Goal: Task Accomplishment & Management: Manage account settings

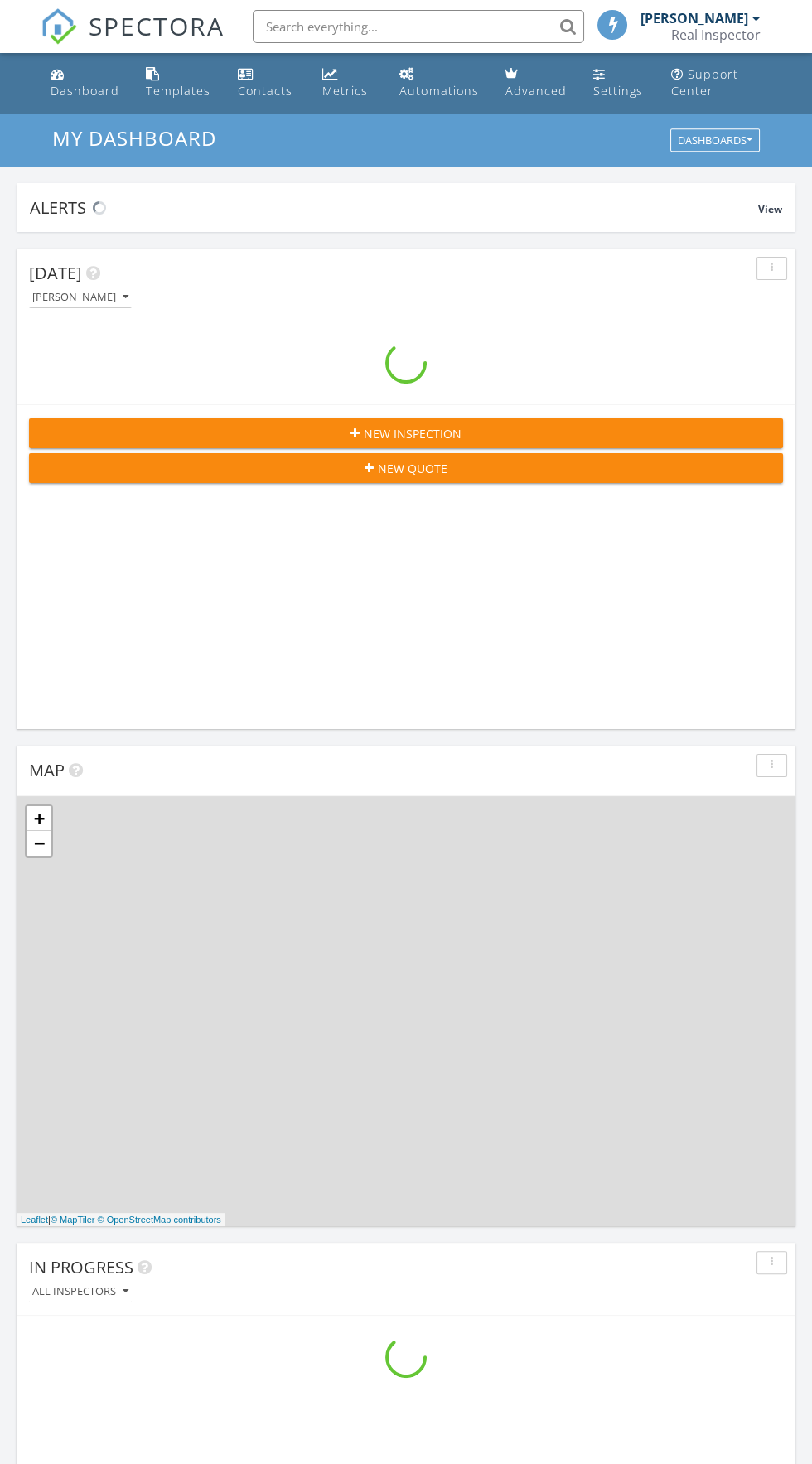
scroll to position [2834, 812]
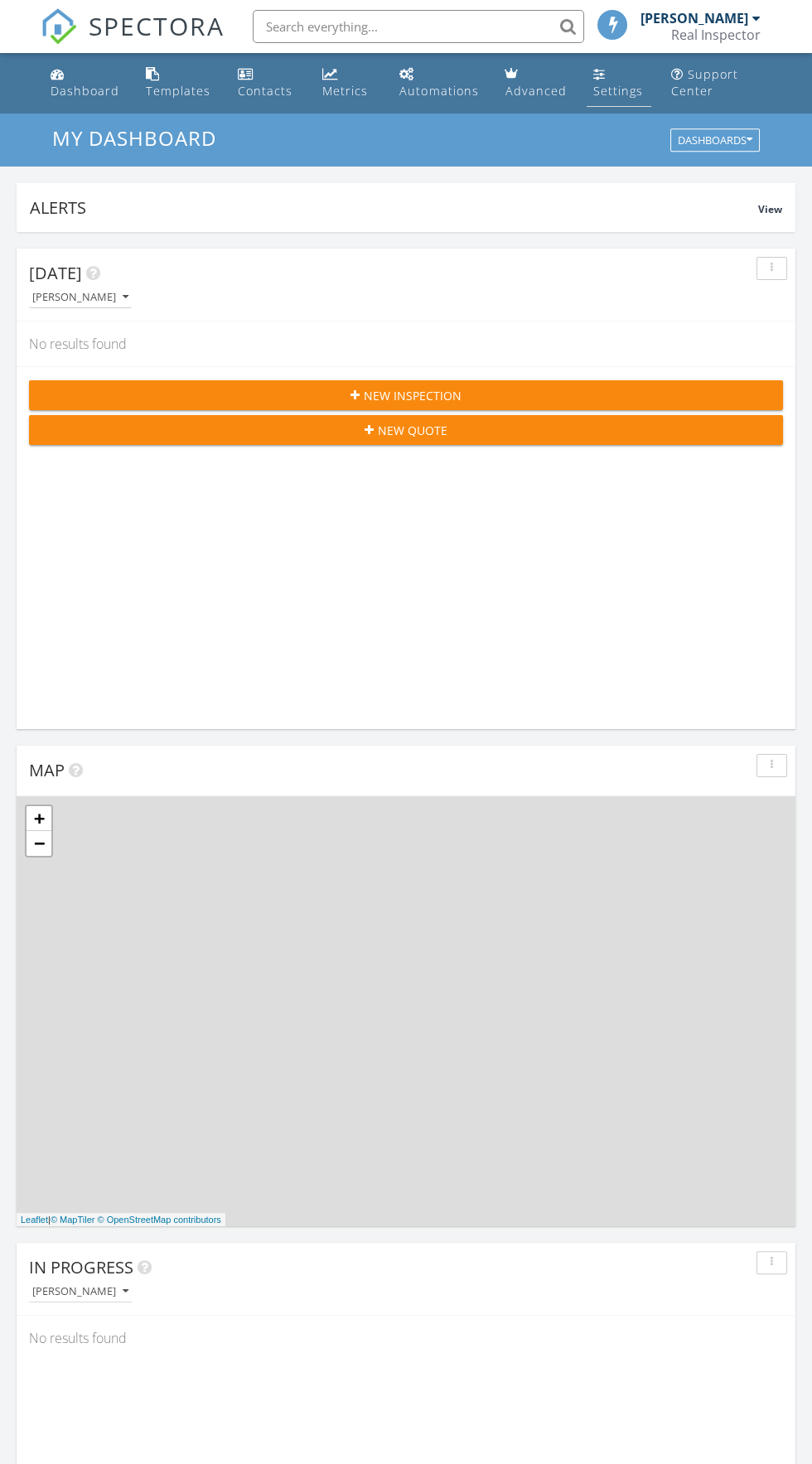
click at [615, 73] on link "Settings" at bounding box center [619, 83] width 64 height 47
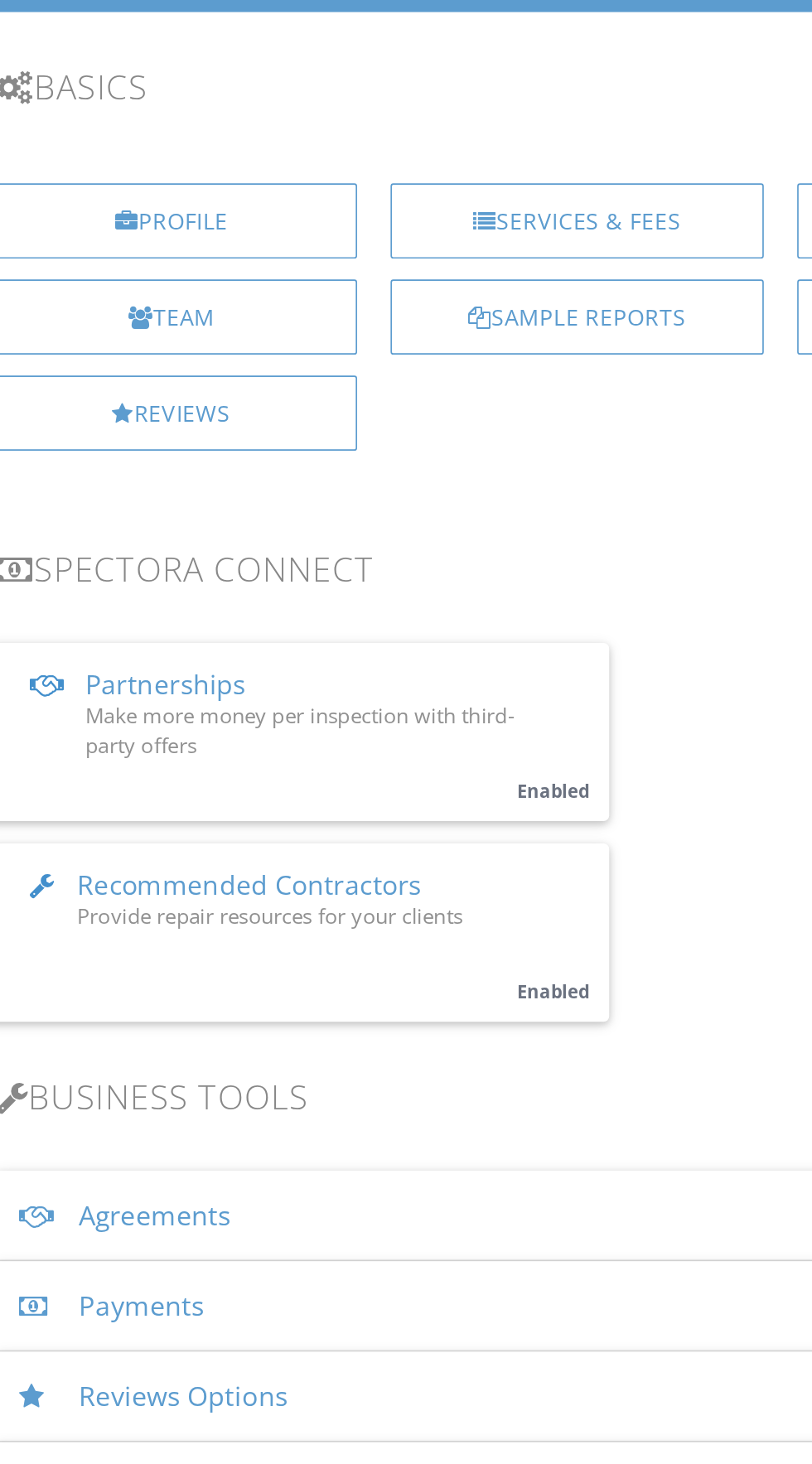
click at [252, 940] on div "Payments" at bounding box center [405, 940] width 691 height 54
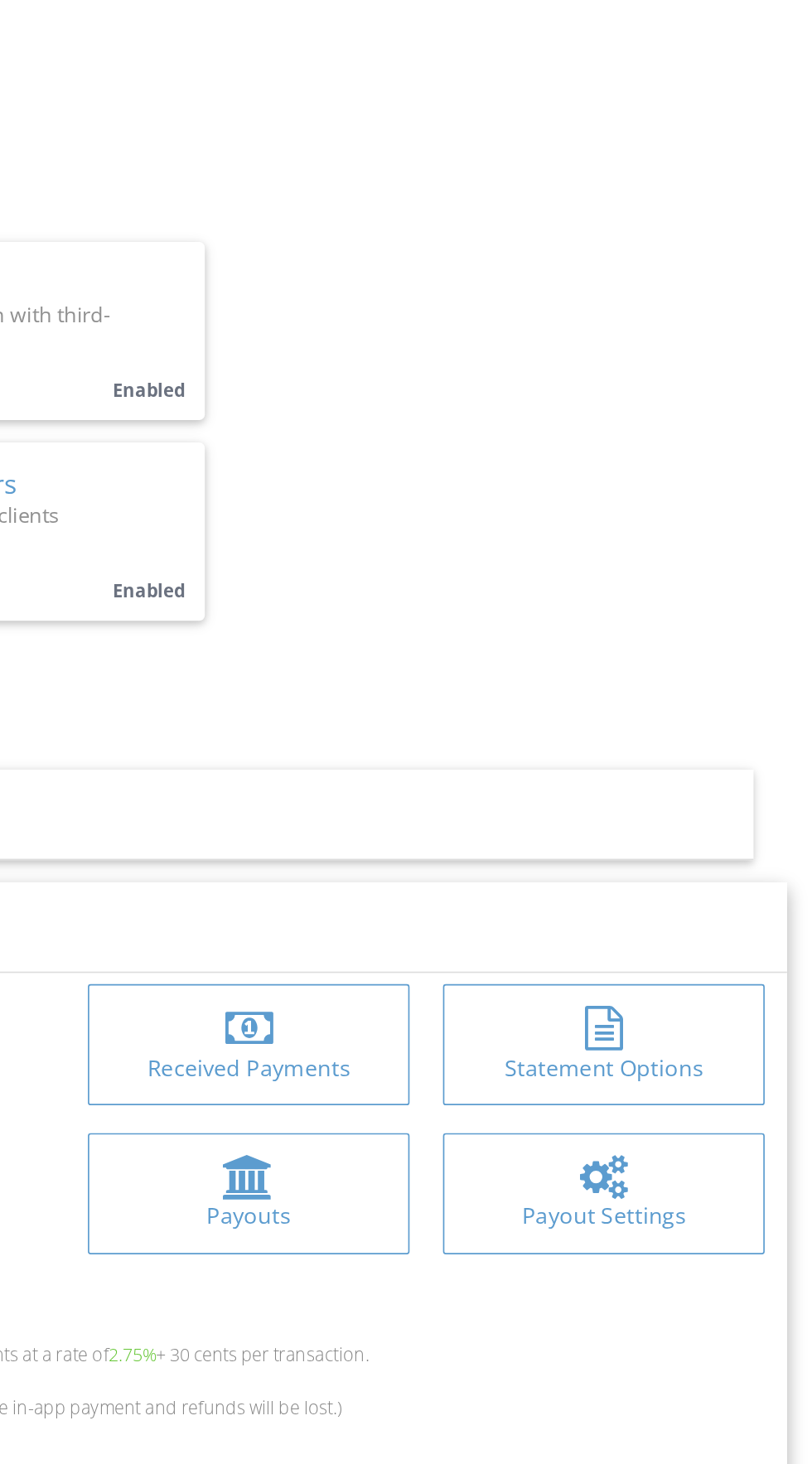
click at [682, 1118] on div "Payout Settings" at bounding box center [662, 1125] width 165 height 19
